Goal: Information Seeking & Learning: Understand process/instructions

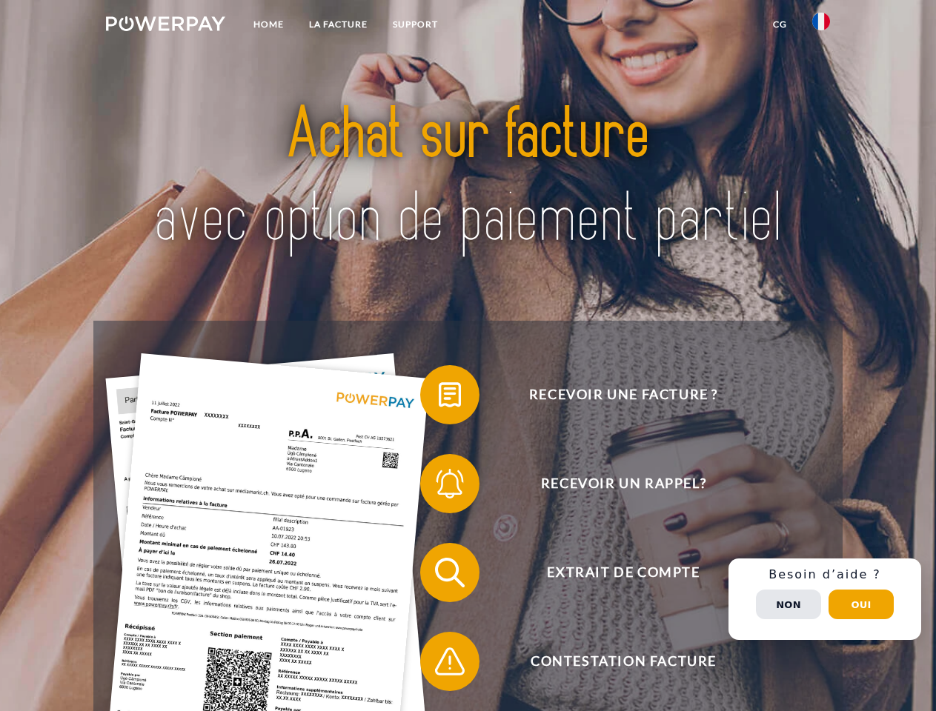
click at [165, 26] on img at bounding box center [165, 23] width 119 height 15
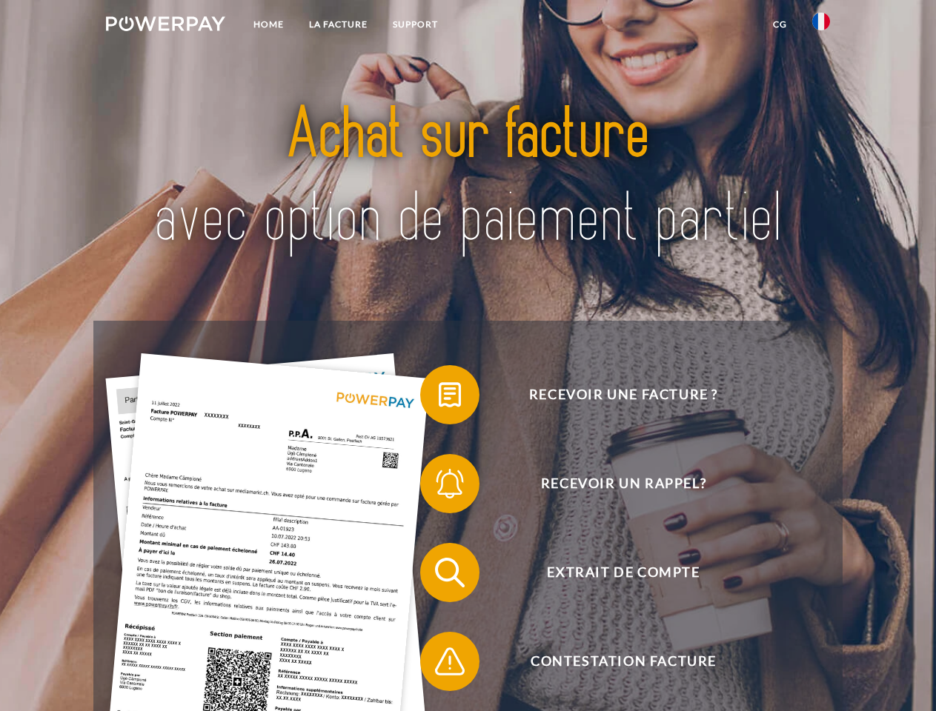
click at [821, 26] on img at bounding box center [821, 22] width 18 height 18
click at [779, 24] on link "CG" at bounding box center [779, 24] width 39 height 27
click at [439, 398] on span at bounding box center [427, 395] width 74 height 74
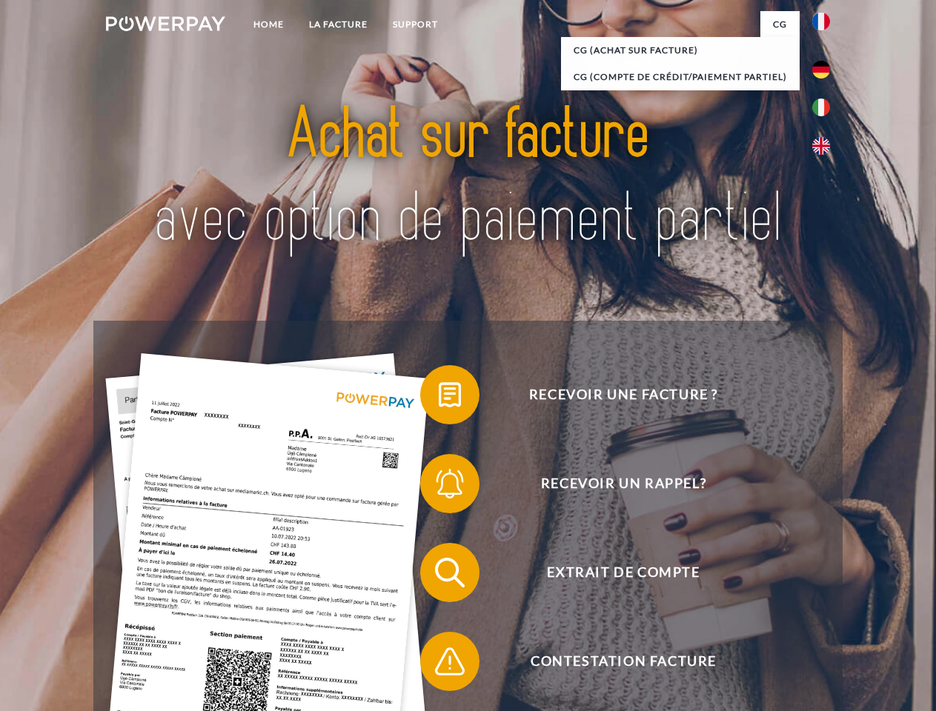
click at [439, 487] on div "Recevoir une facture ? Recevoir un rappel? Extrait de compte retour" at bounding box center [467, 617] width 748 height 593
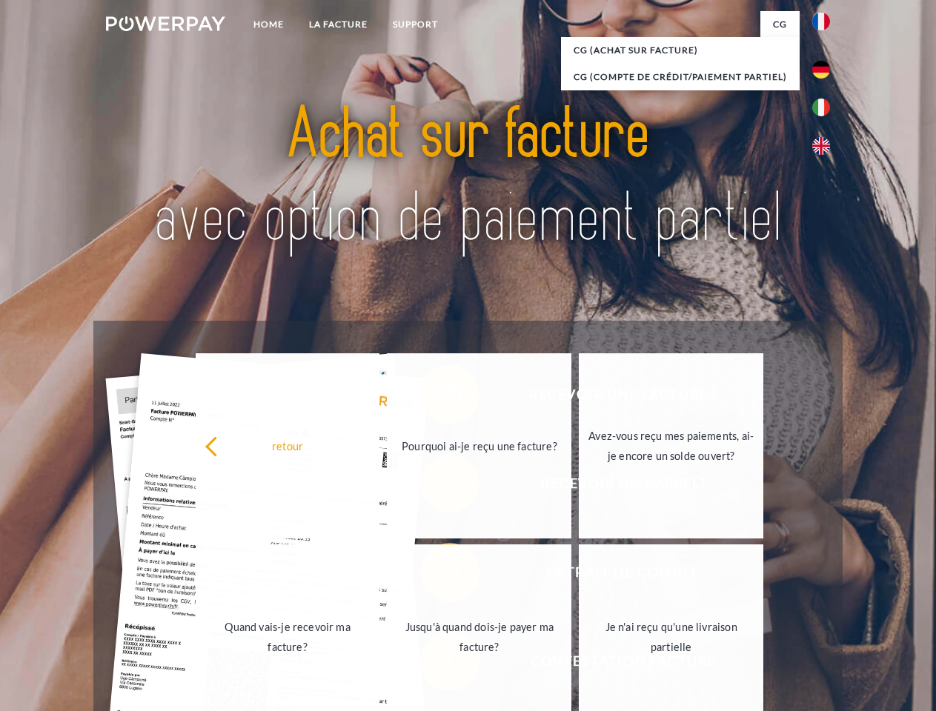
click at [439, 576] on link "Jusqu'à quand dois-je payer ma facture?" at bounding box center [479, 636] width 184 height 185
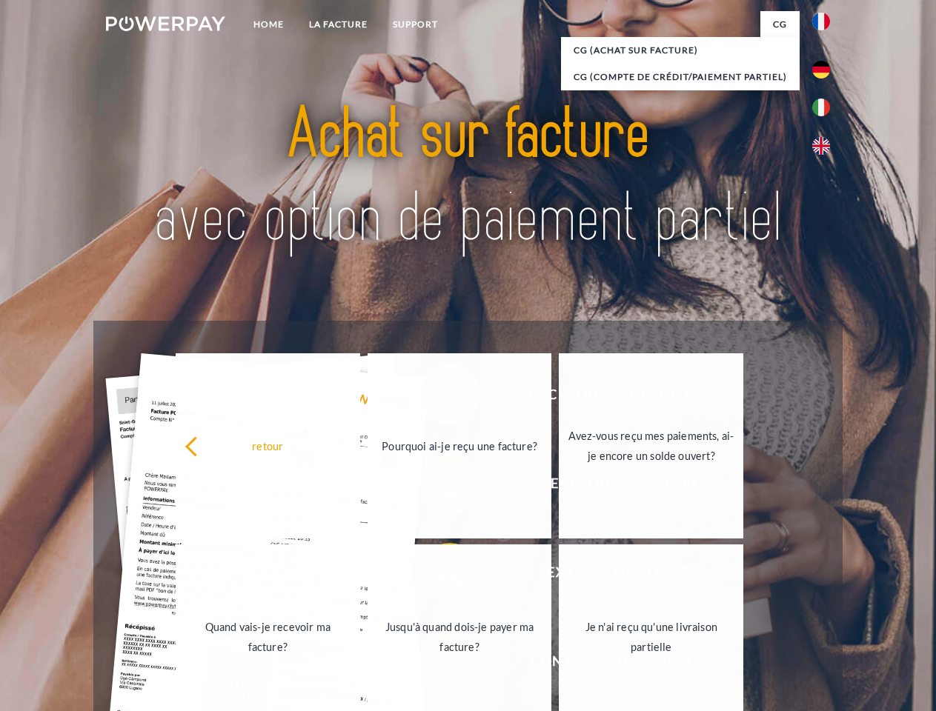
click at [439, 664] on span at bounding box center [427, 661] width 74 height 74
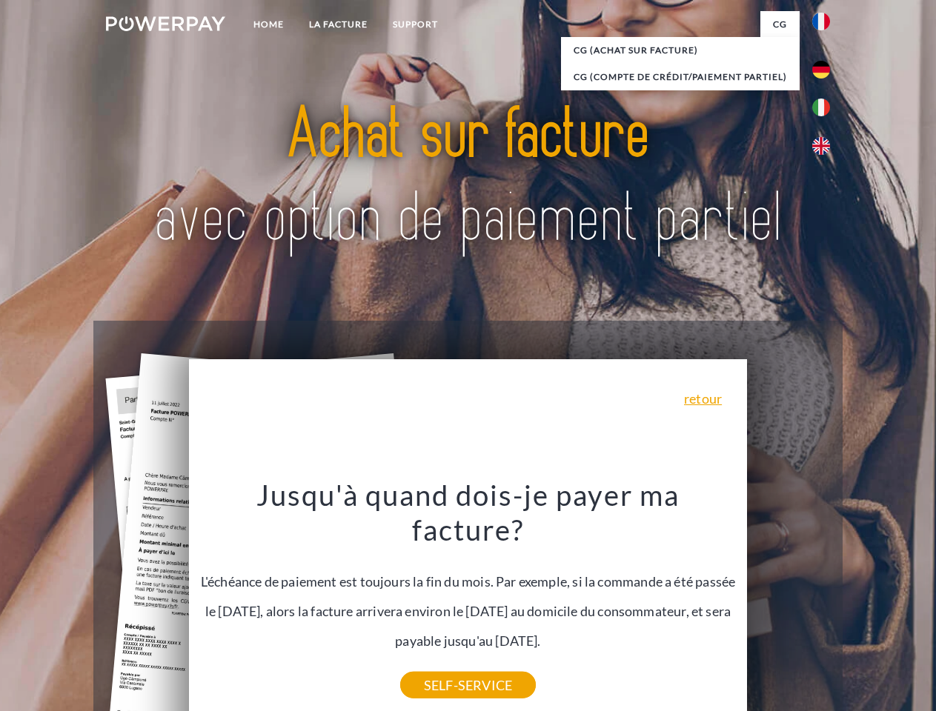
click at [825, 599] on div "Recevoir une facture ? Recevoir un rappel? Extrait de compte retour" at bounding box center [467, 617] width 748 height 593
click at [788, 602] on span "Extrait de compte" at bounding box center [623, 572] width 363 height 59
click at [861, 604] on header "Home LA FACTURE Support" at bounding box center [468, 511] width 936 height 1023
